Goal: Subscribe to service/newsletter

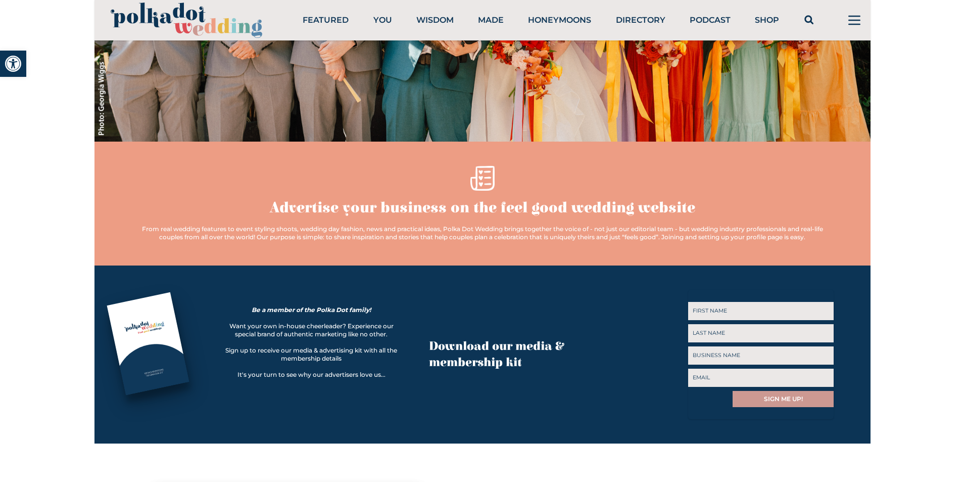
scroll to position [303, 0]
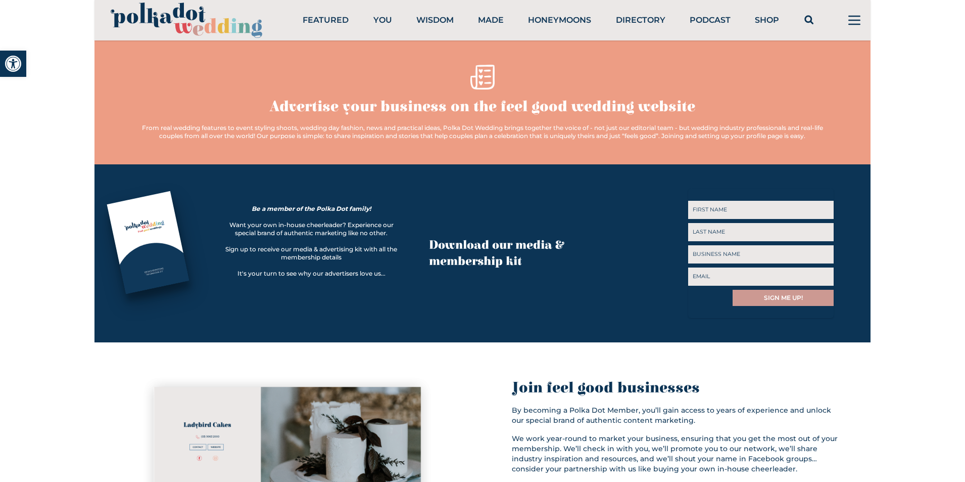
click at [715, 223] on input "Last" at bounding box center [761, 232] width 146 height 18
click at [718, 211] on input "First" at bounding box center [761, 210] width 146 height 18
type input "L"
paste input "Lantana Venues"
drag, startPoint x: 718, startPoint y: 209, endPoint x: 794, endPoint y: 210, distance: 75.8
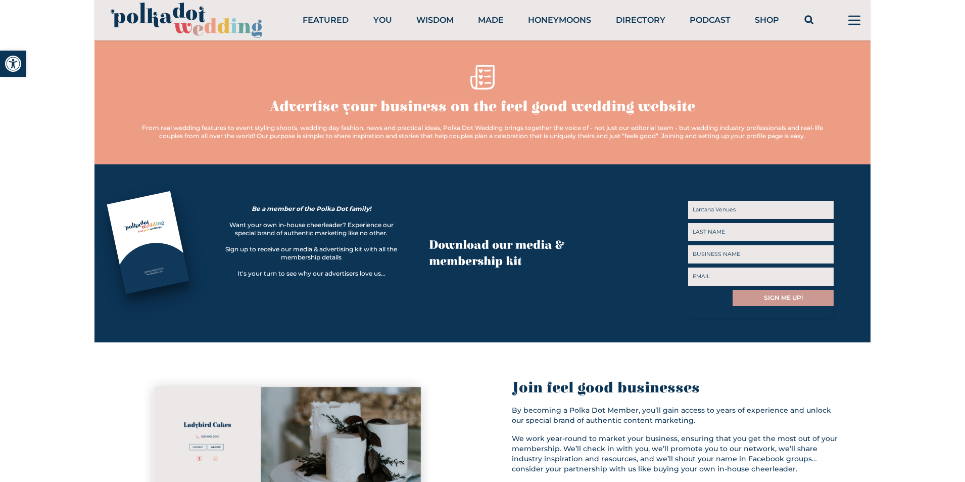
click at [794, 210] on input "Lantana Venues" at bounding box center [761, 210] width 146 height 18
type input "Lantana"
click at [771, 237] on input "Venues" at bounding box center [761, 232] width 146 height 18
click at [753, 234] on input "Venues" at bounding box center [761, 232] width 146 height 18
type input "Venues"
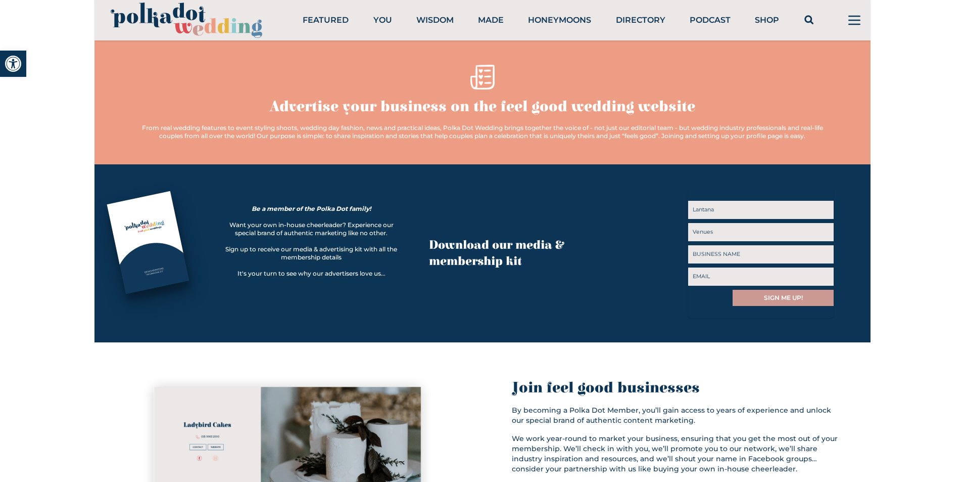
click at [725, 253] on input "Business Name" at bounding box center [761, 254] width 146 height 18
paste input "Lantana Venues"
type input "Lantana Venues"
click at [757, 275] on input "Email" at bounding box center [761, 276] width 146 height 18
paste input "[EMAIL_ADDRESS][DOMAIN_NAME]"
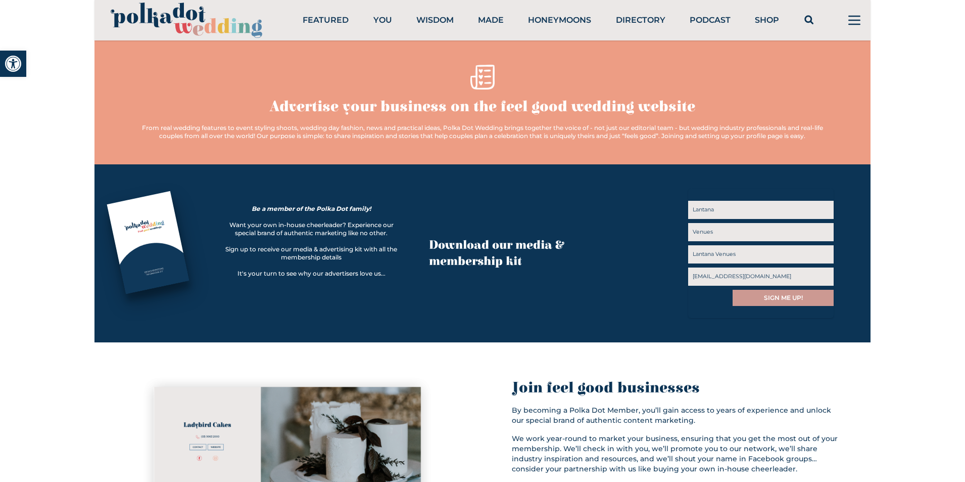
type input "[EMAIL_ADDRESS][DOMAIN_NAME]"
click at [774, 299] on input "SIGN ME UP!" at bounding box center [783, 298] width 101 height 16
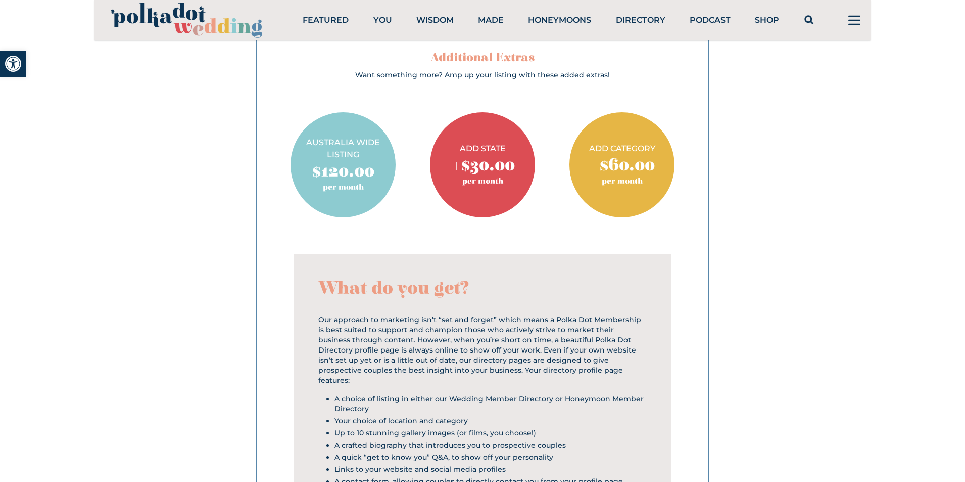
scroll to position [1311, 0]
